Goal: Find specific page/section: Find specific page/section

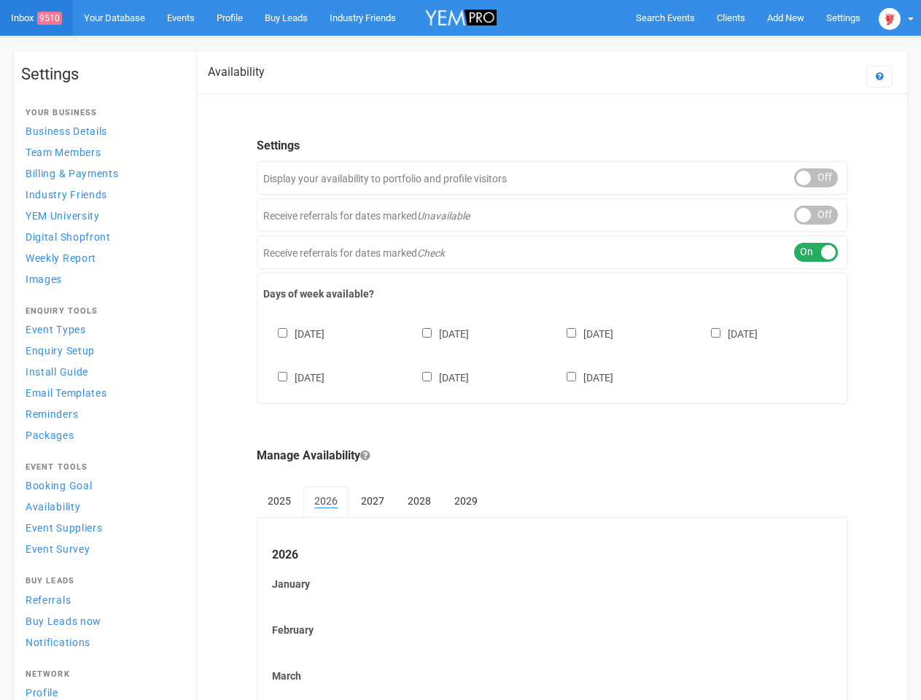
click at [460, 350] on div "[DATE] [DATE] [DATE] [DATE] [DATE] [DATE] [DATE]" at bounding box center [551, 348] width 577 height 87
click at [665, 17] on span "Search Events" at bounding box center [665, 17] width 59 height 11
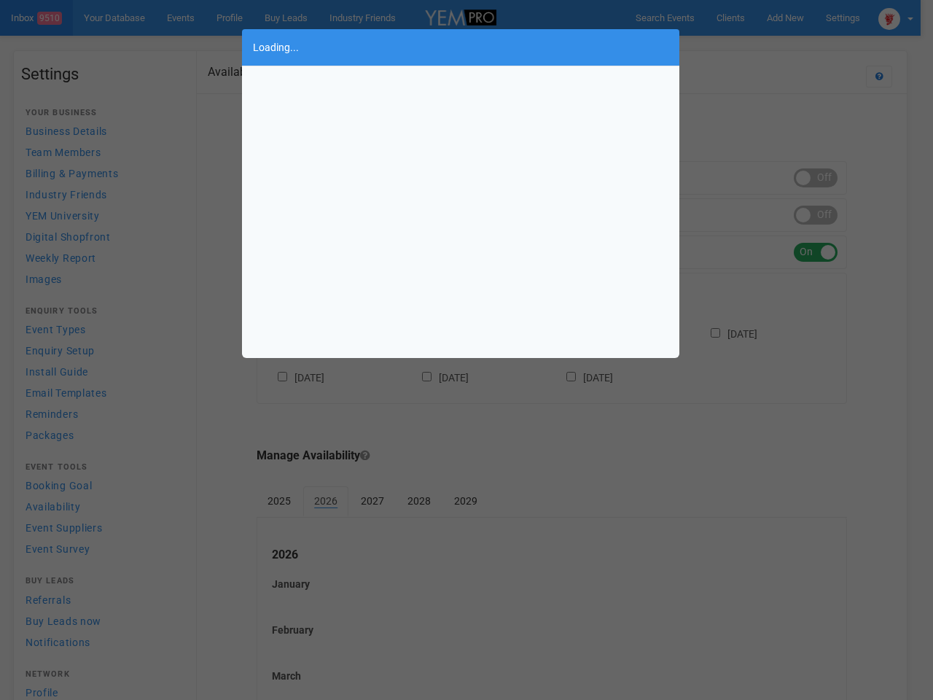
click at [785, 17] on div "Loading..." at bounding box center [466, 350] width 933 height 700
click at [752, 47] on div "Loading..." at bounding box center [466, 350] width 933 height 700
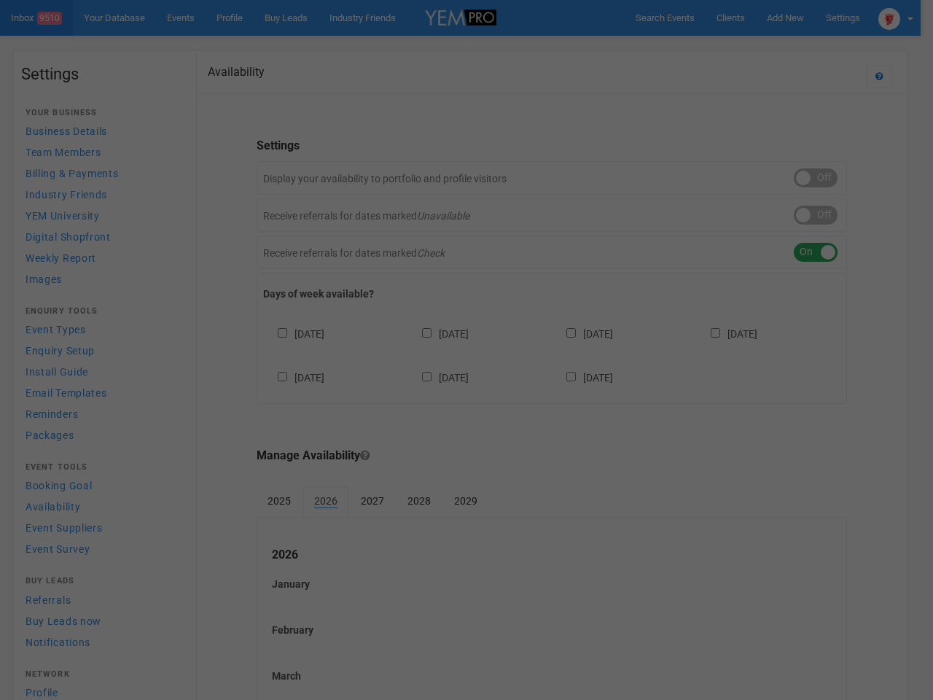
click at [896, 17] on div at bounding box center [466, 350] width 933 height 700
click at [816, 178] on div at bounding box center [466, 350] width 933 height 700
click at [816, 215] on div at bounding box center [466, 350] width 933 height 700
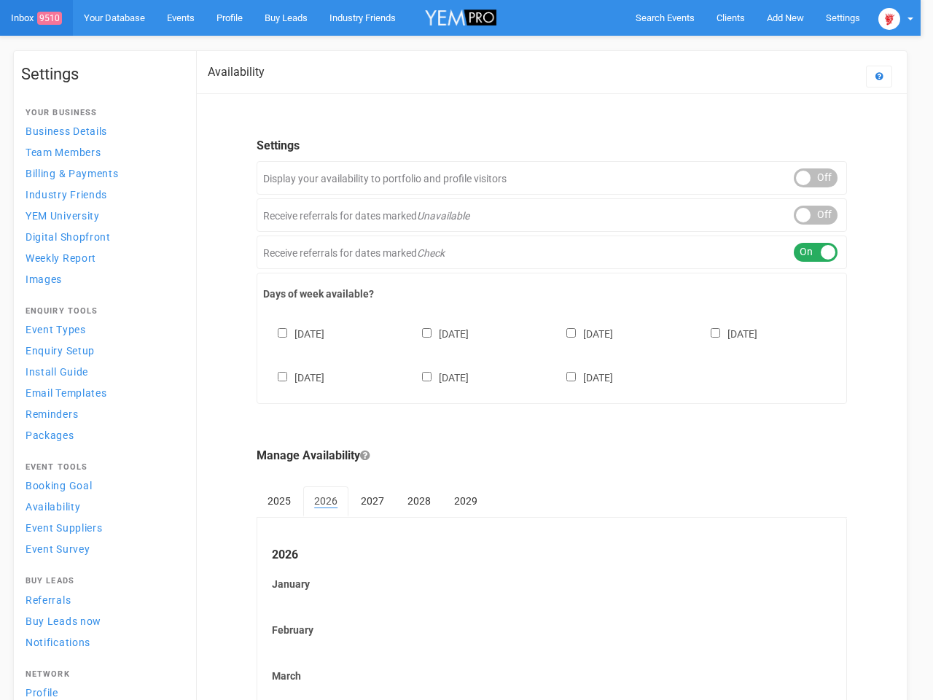
click at [816, 252] on div at bounding box center [466, 350] width 933 height 700
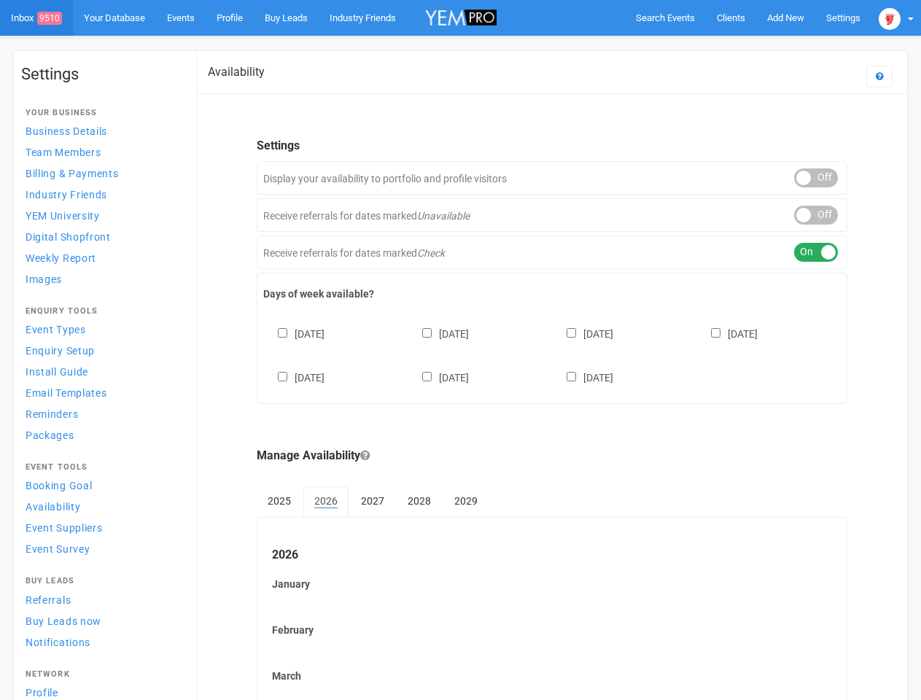
click at [552, 354] on div "[DATE] [DATE] [DATE] [DATE] [DATE] [DATE] [DATE]" at bounding box center [551, 348] width 577 height 87
